Goal: Task Accomplishment & Management: Complete application form

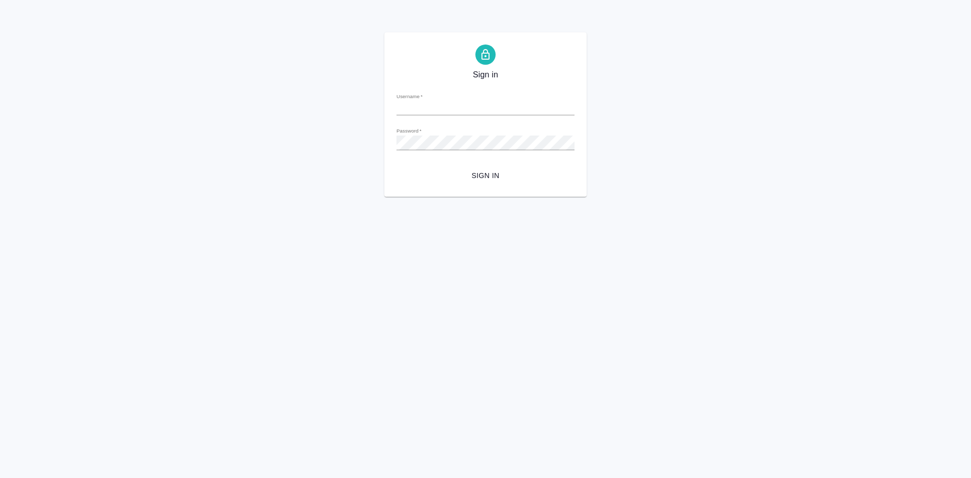
type input "t.soldatenkova@awatera.com"
click at [383, 141] on div "Sign in Username   * t.soldatenkova@awatera.com Password   * urlPath   * / Sign…" at bounding box center [485, 114] width 971 height 164
type input "[EMAIL_ADDRESS][DOMAIN_NAME]"
click at [379, 139] on div "Sign in Username   * t.soldatenkova@awatera.com Password   * urlPath   * /Work/…" at bounding box center [485, 114] width 971 height 164
click at [637, 197] on html "Sign in Username   * t.soldatenkova@awatera.com Password   * urlPath   * /Work/…" at bounding box center [485, 98] width 971 height 197
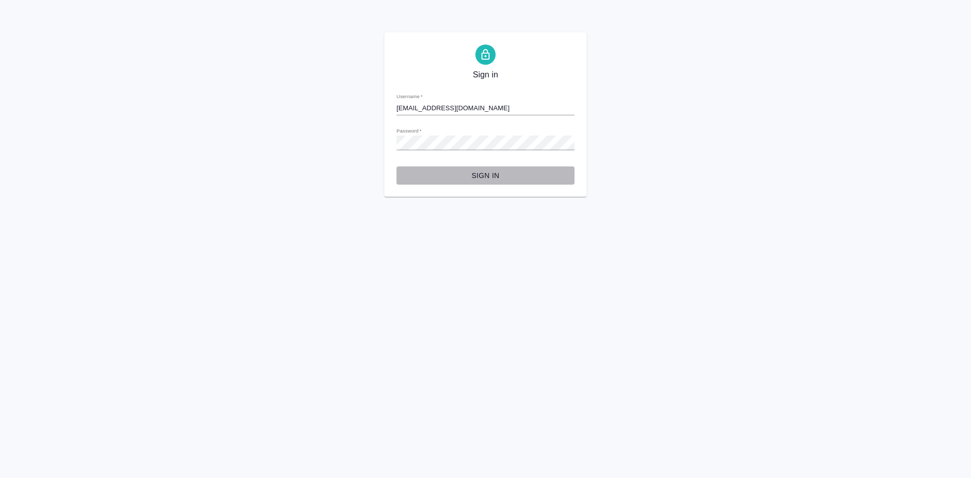
click at [513, 180] on span "Sign in" at bounding box center [486, 175] width 162 height 13
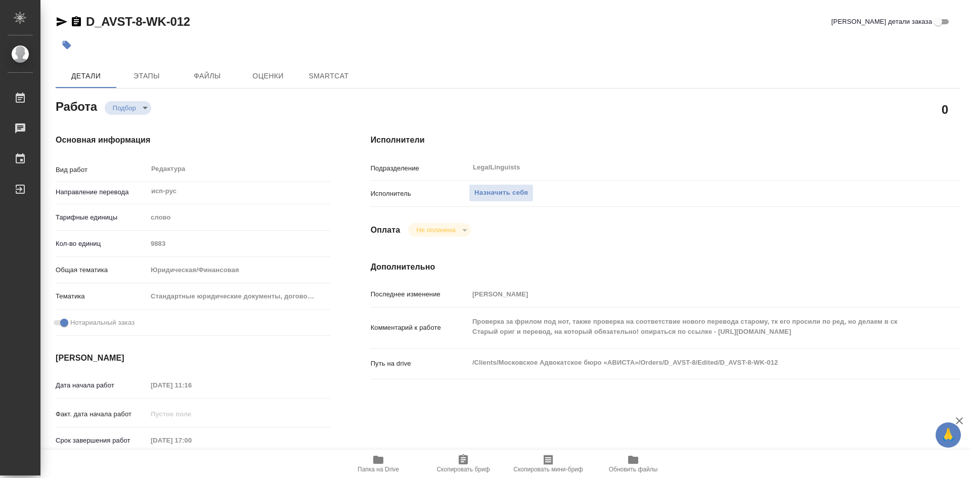
type textarea "x"
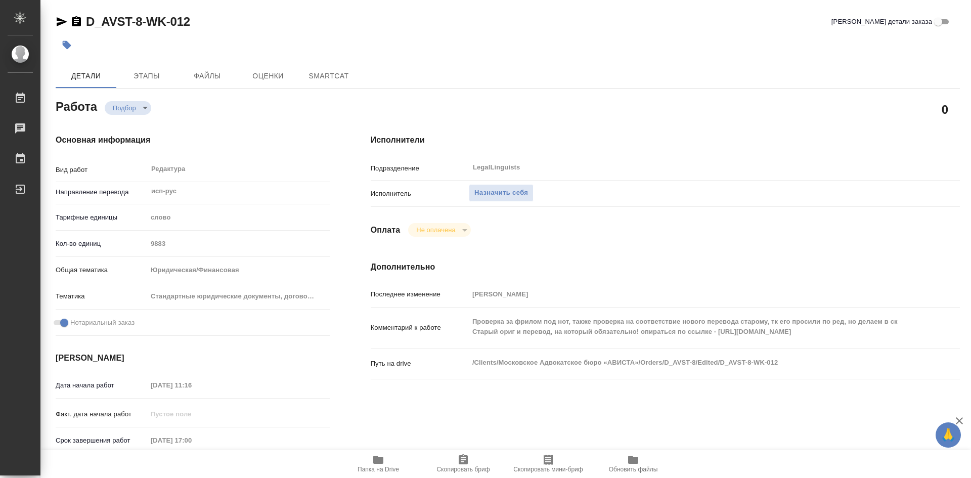
type textarea "x"
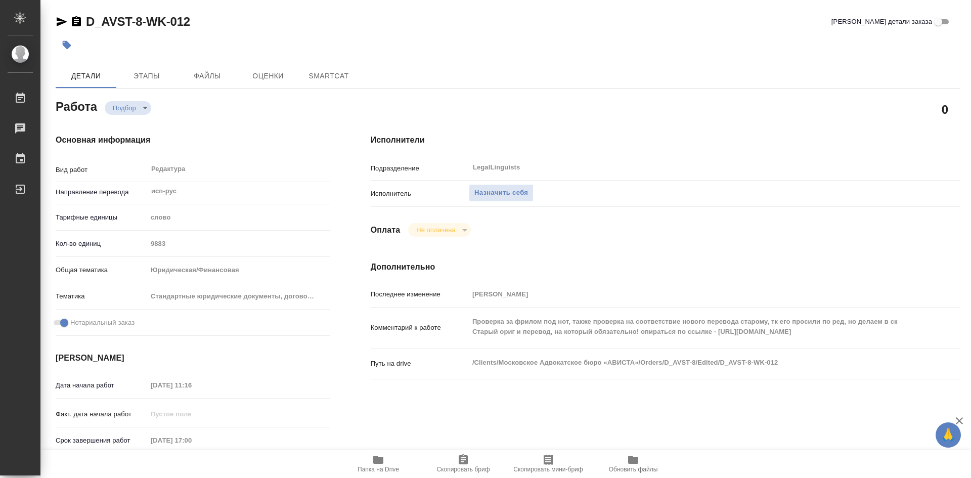
type textarea "x"
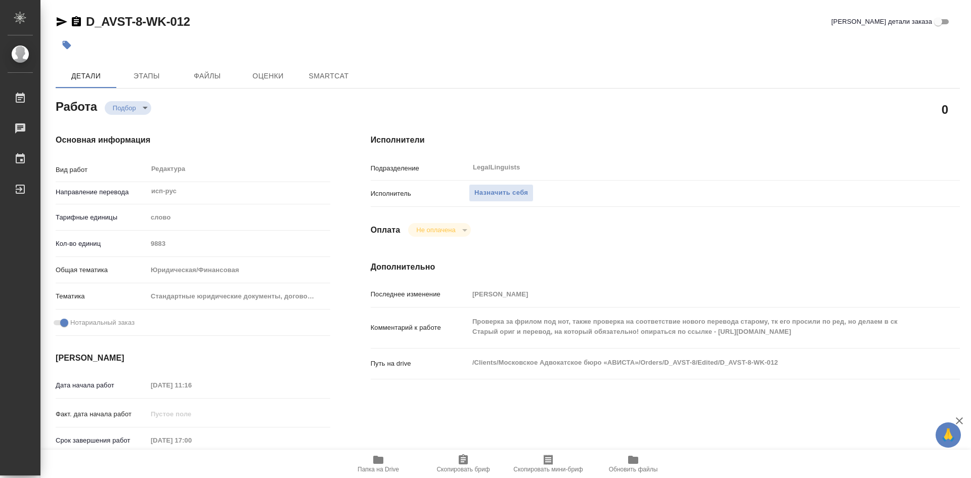
type textarea "x"
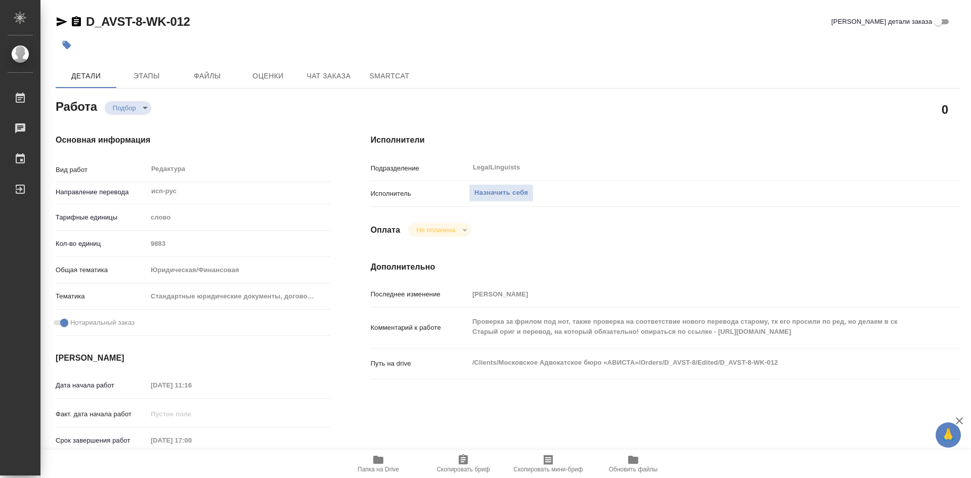
type textarea "x"
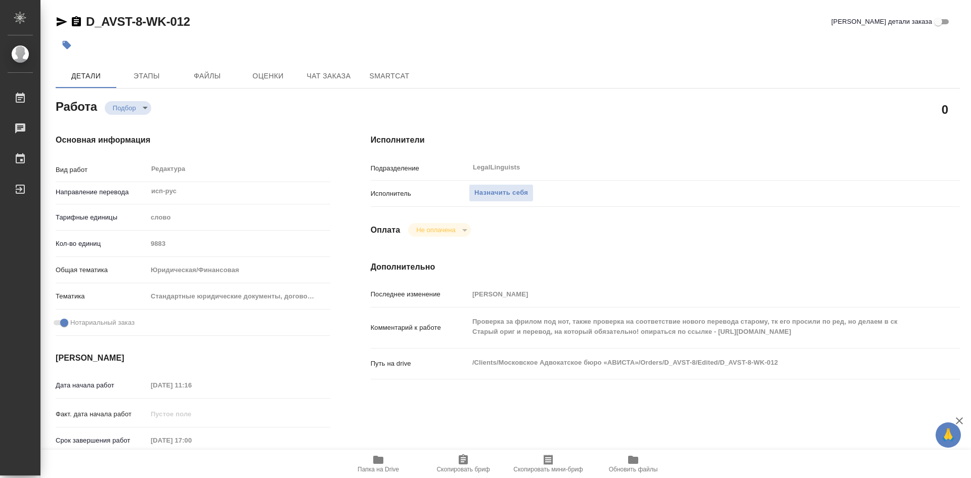
type textarea "x"
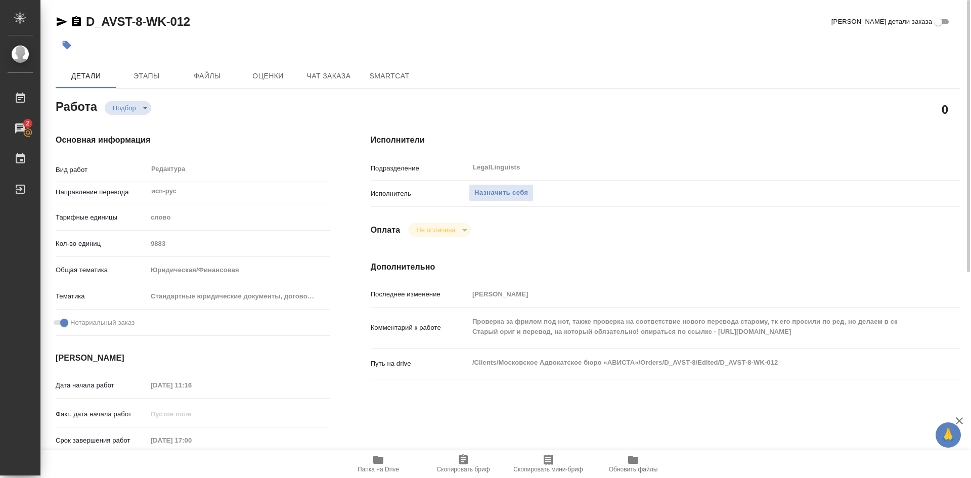
type textarea "x"
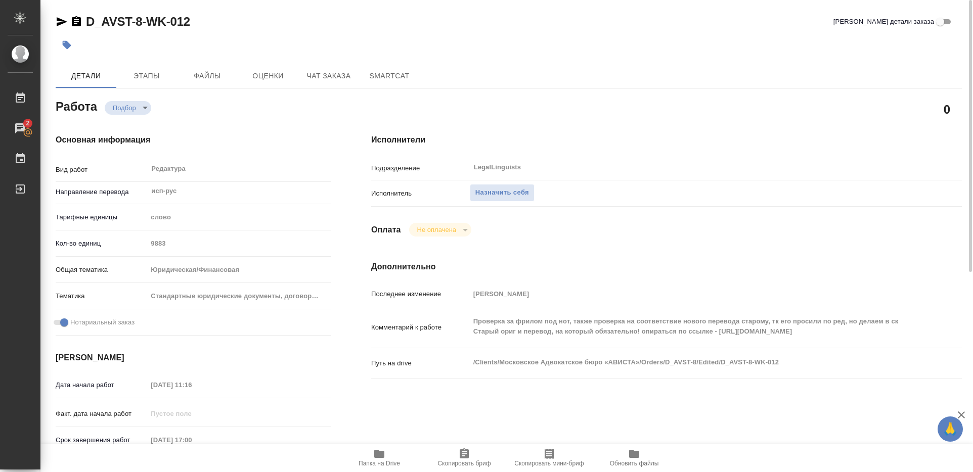
type textarea "x"
